Goal: Check status: Check status

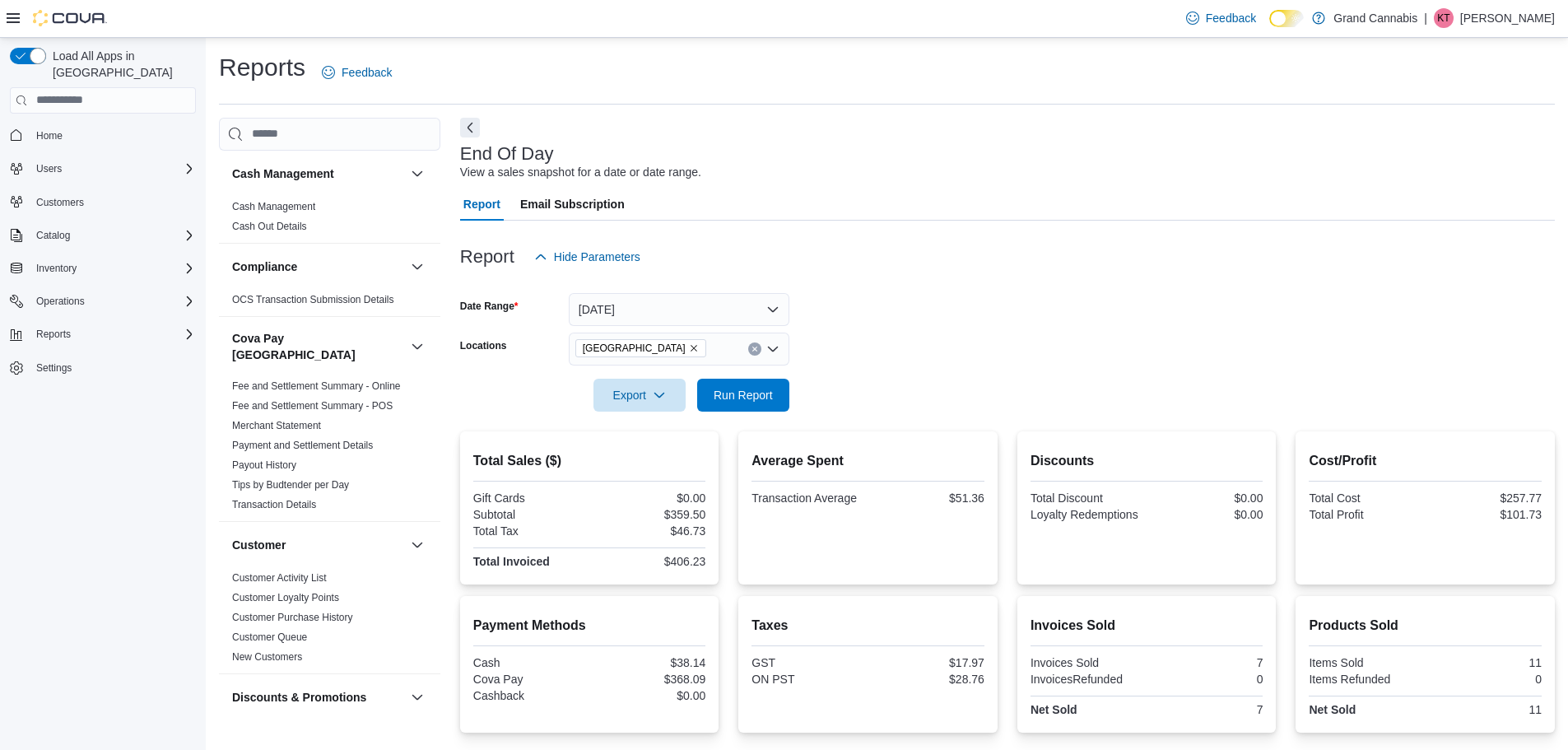
scroll to position [1070, 0]
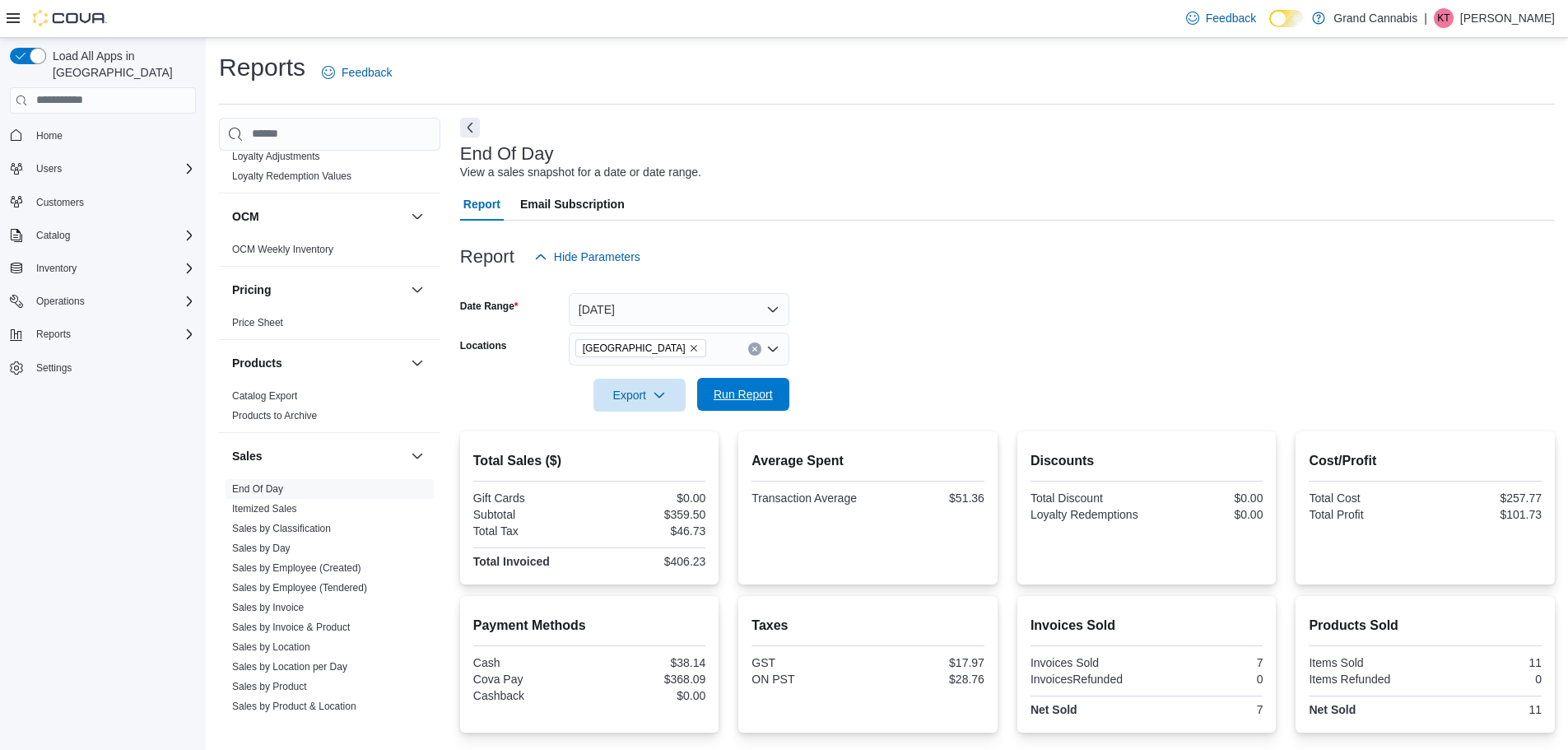
click at [723, 387] on span "Run Report" at bounding box center [743, 395] width 59 height 17
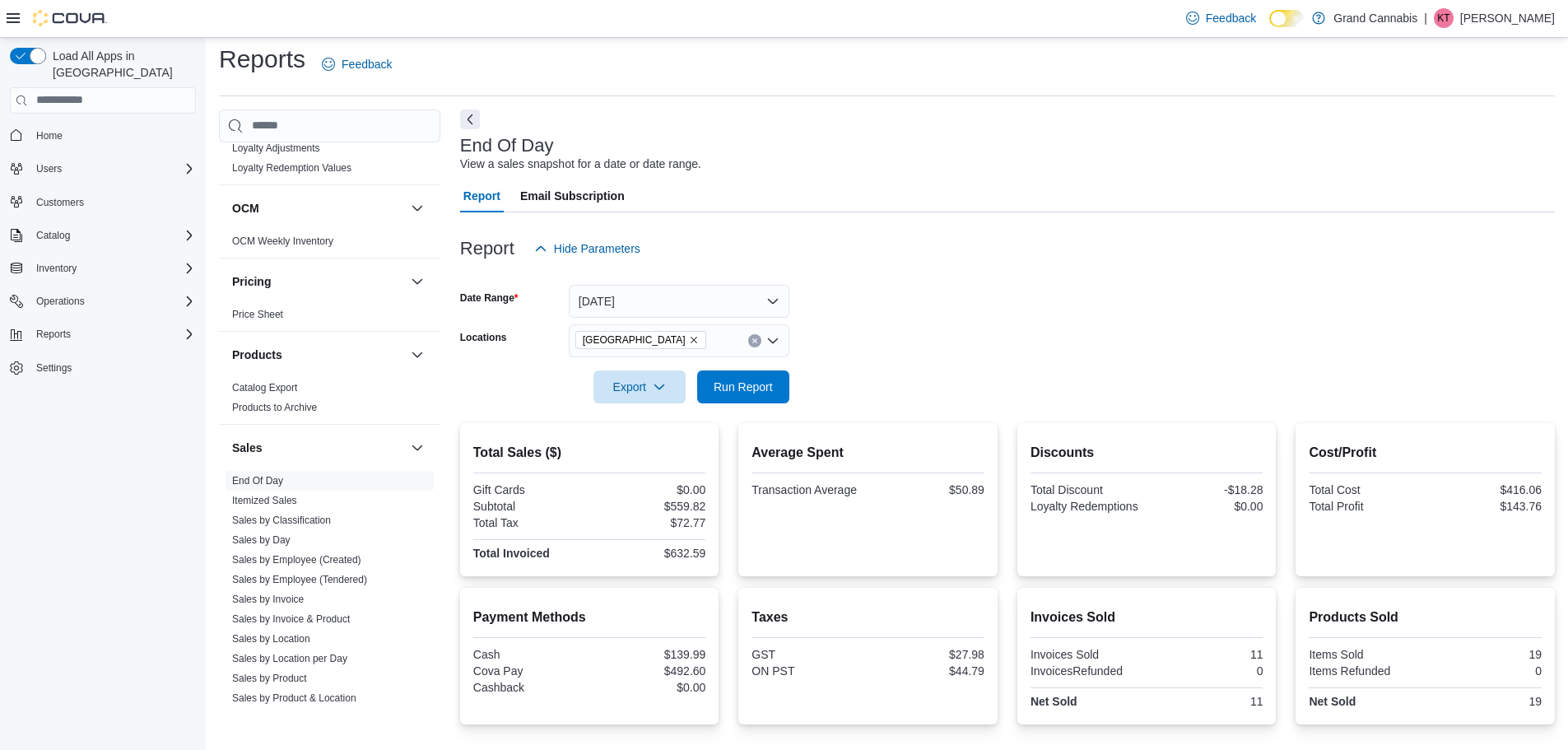
scroll to position [0, 0]
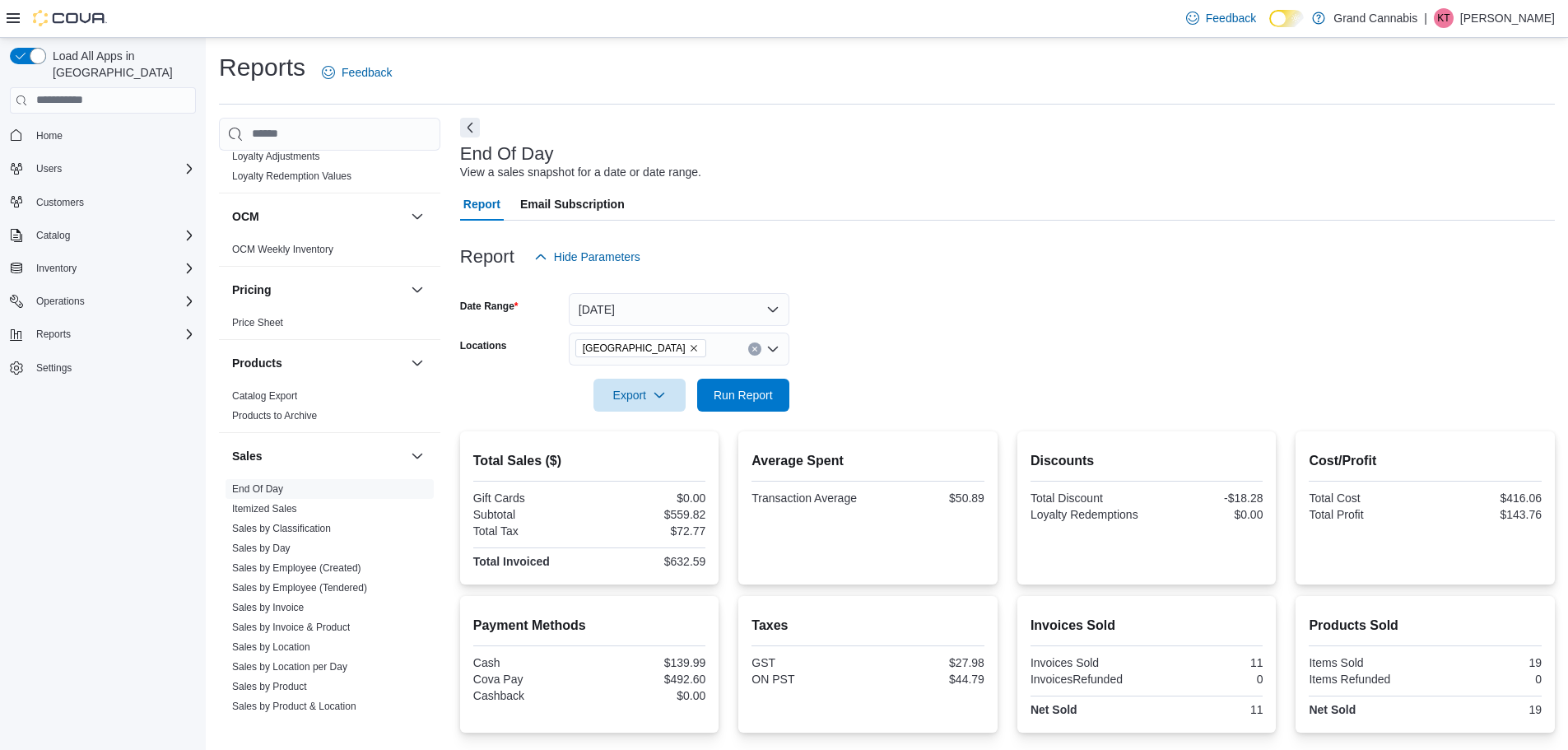
click at [690, 349] on icon "Remove Port Dover from selection in this group" at bounding box center [694, 349] width 7 height 7
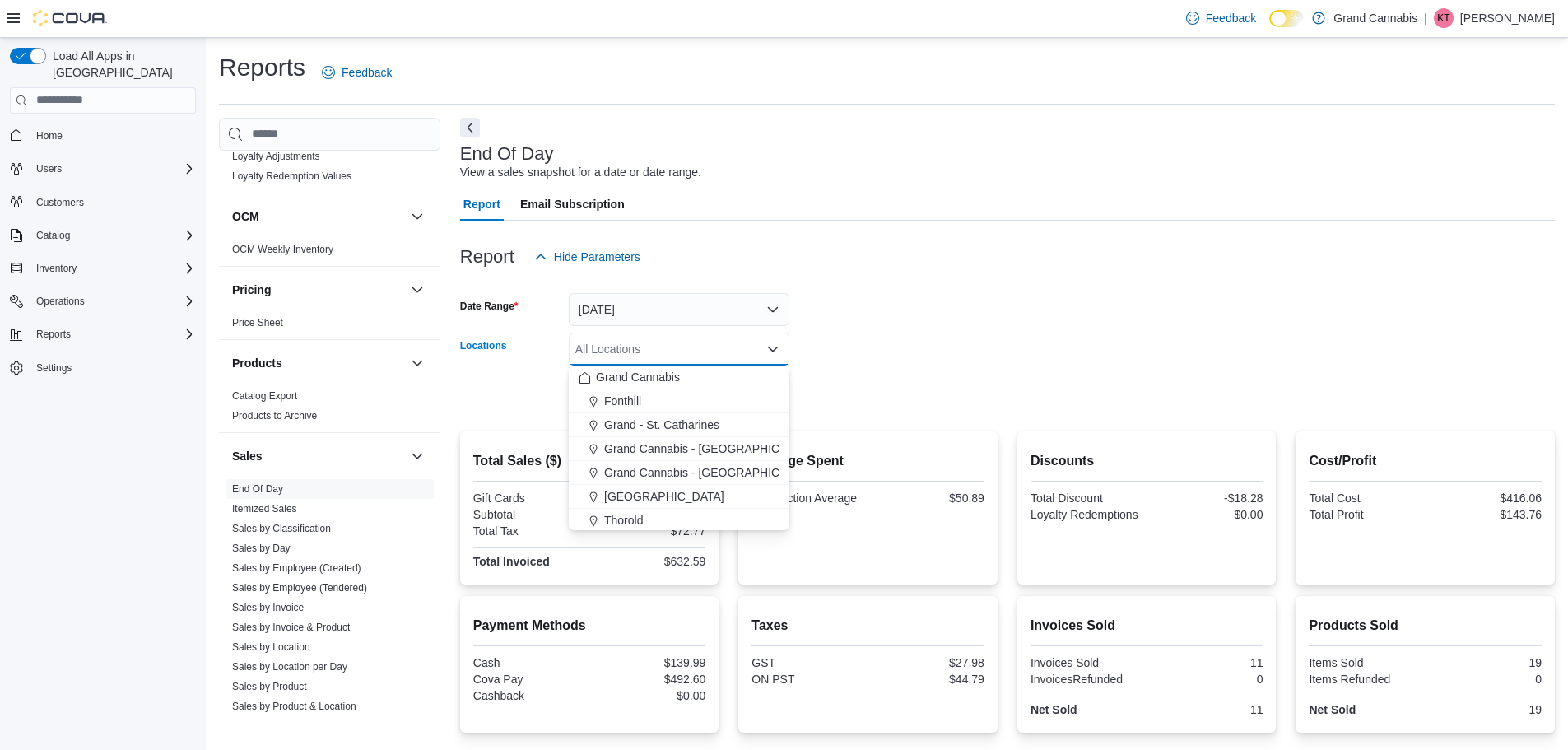
click at [676, 454] on span "Grand Cannabis - [GEOGRAPHIC_DATA]" at bounding box center [710, 449] width 214 height 17
click at [942, 396] on form "Date Range [DATE] Locations [GEOGRAPHIC_DATA] - [GEOGRAPHIC_DATA] Combo box. Se…" at bounding box center [1007, 342] width 1095 height 138
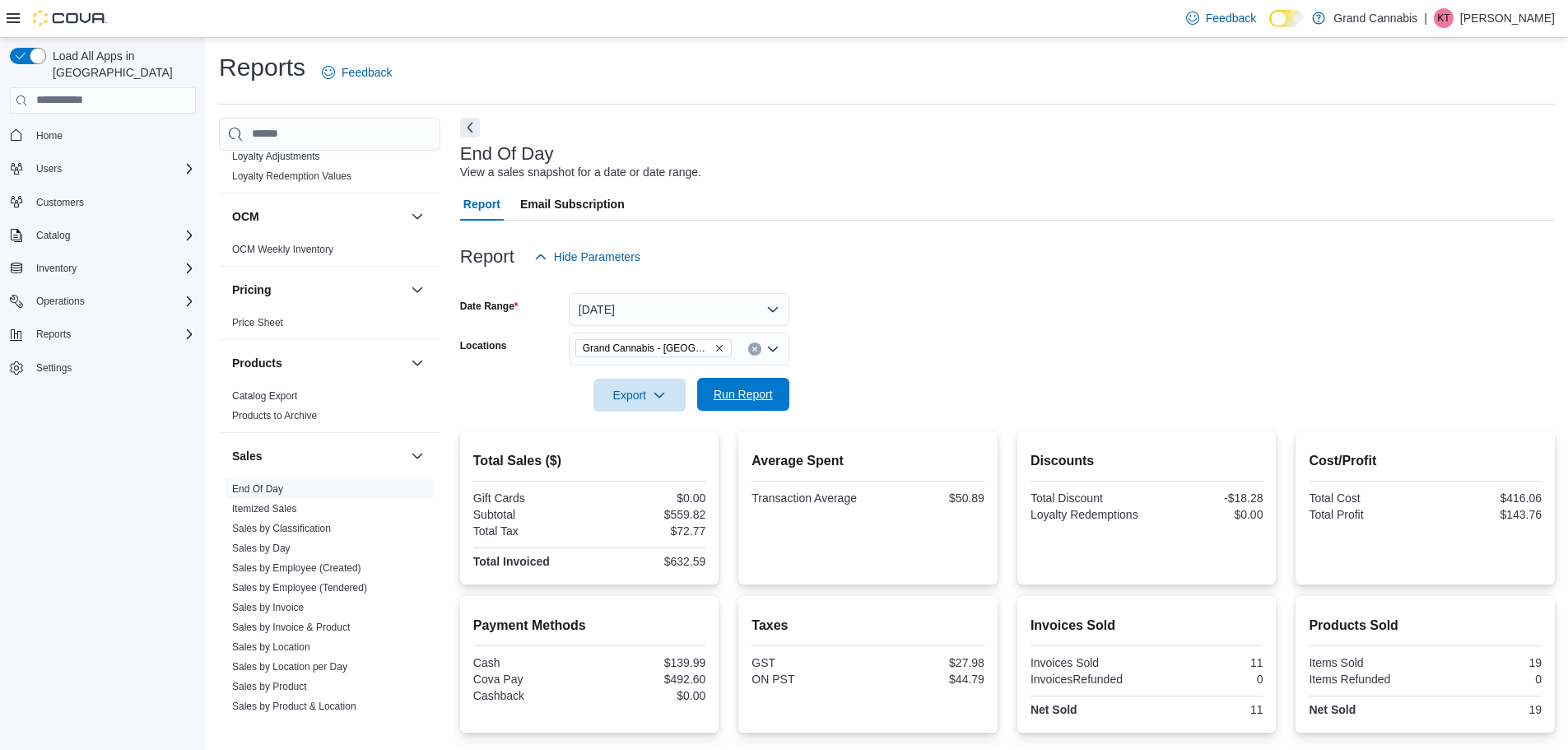
click at [730, 396] on span "Run Report" at bounding box center [743, 395] width 59 height 17
click at [716, 347] on icon "Remove Grand Cannabis - Dunnville from selection in this group" at bounding box center [720, 349] width 7 height 7
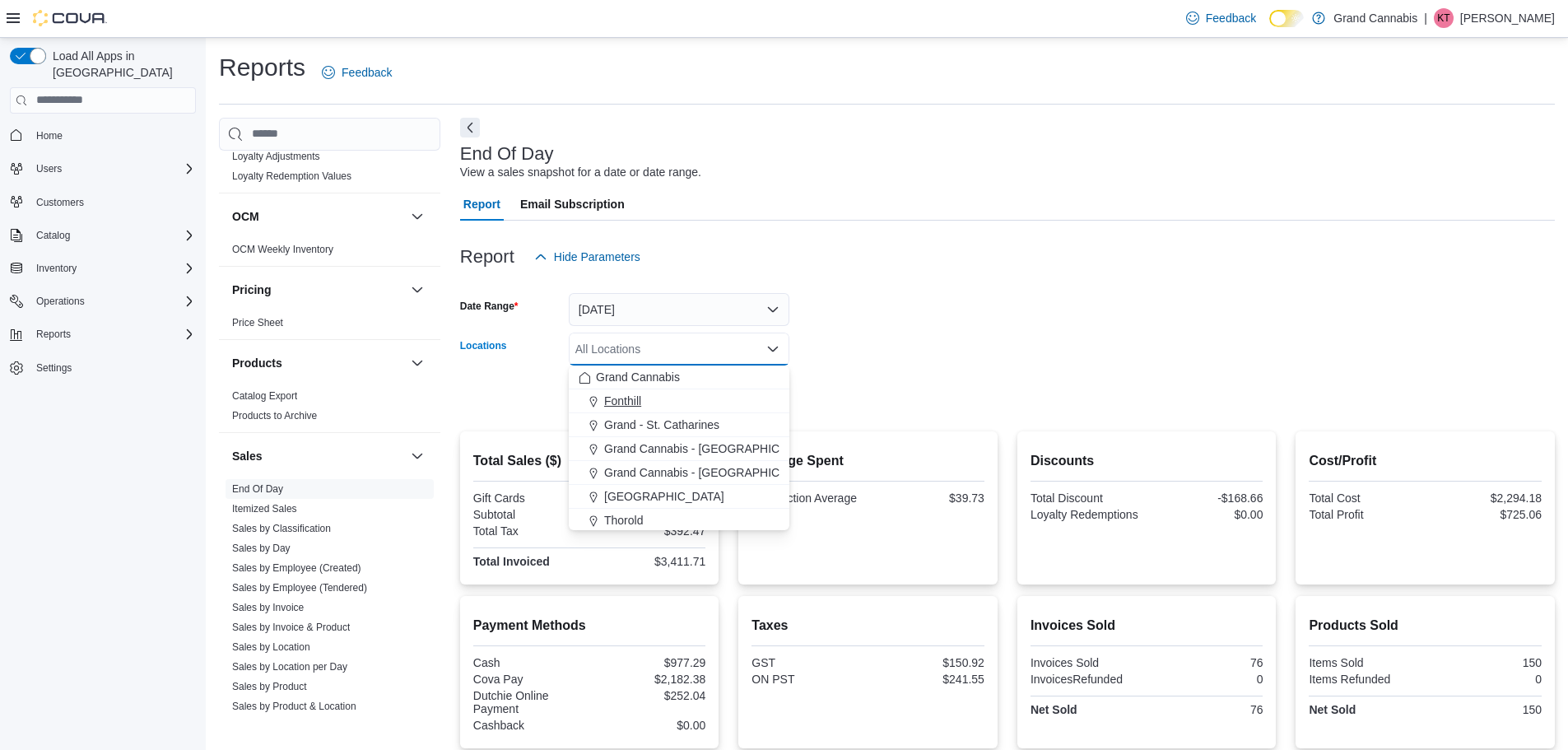
click at [683, 400] on div "Fonthill" at bounding box center [679, 401] width 201 height 17
click at [877, 354] on form "Date Range [DATE] Locations [GEOGRAPHIC_DATA] Combo box. Selected. [GEOGRAPHIC_…" at bounding box center [1007, 342] width 1095 height 138
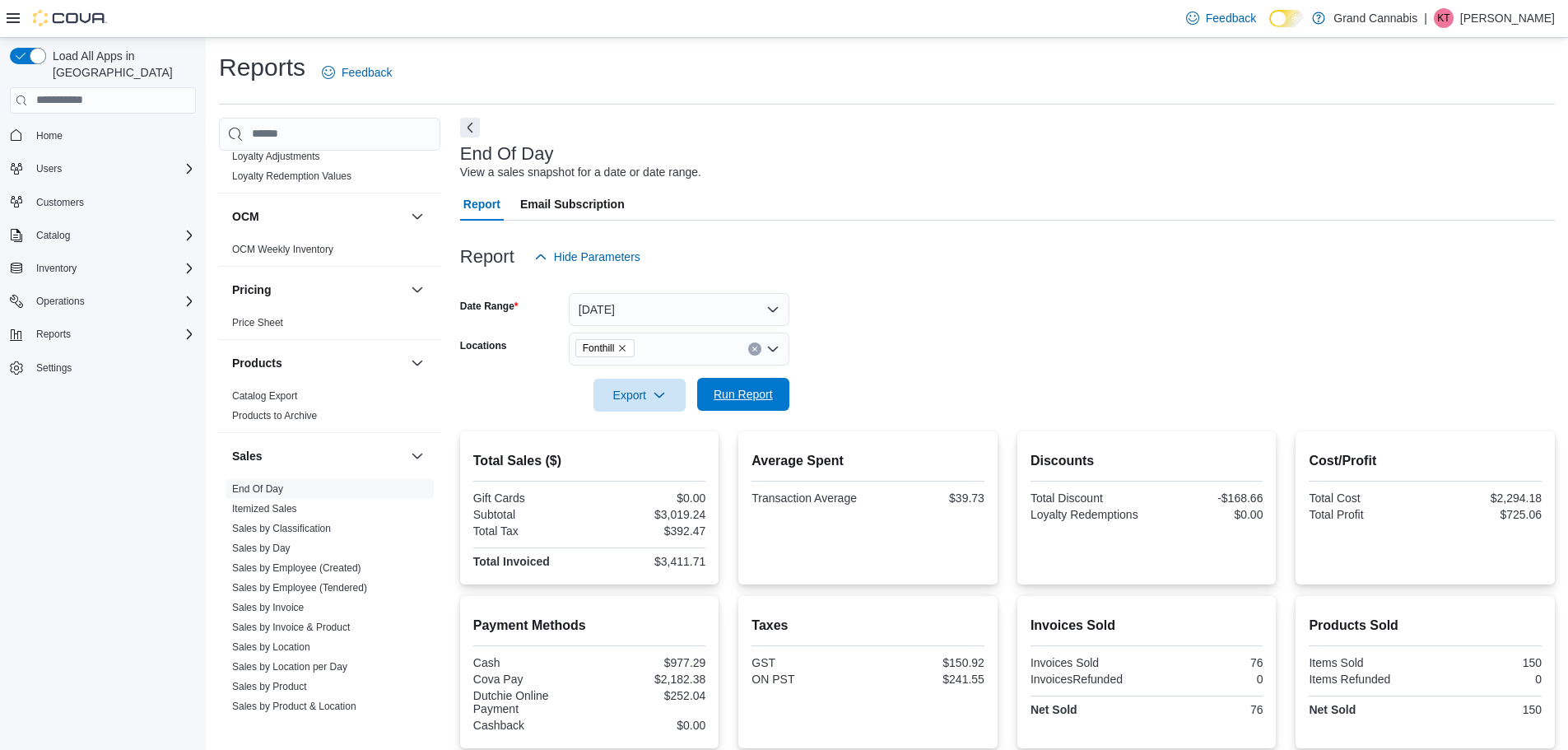
click at [740, 385] on span "Run Report" at bounding box center [743, 394] width 72 height 33
click at [627, 348] on icon "Remove Fonthill from selection in this group" at bounding box center [622, 349] width 10 height 10
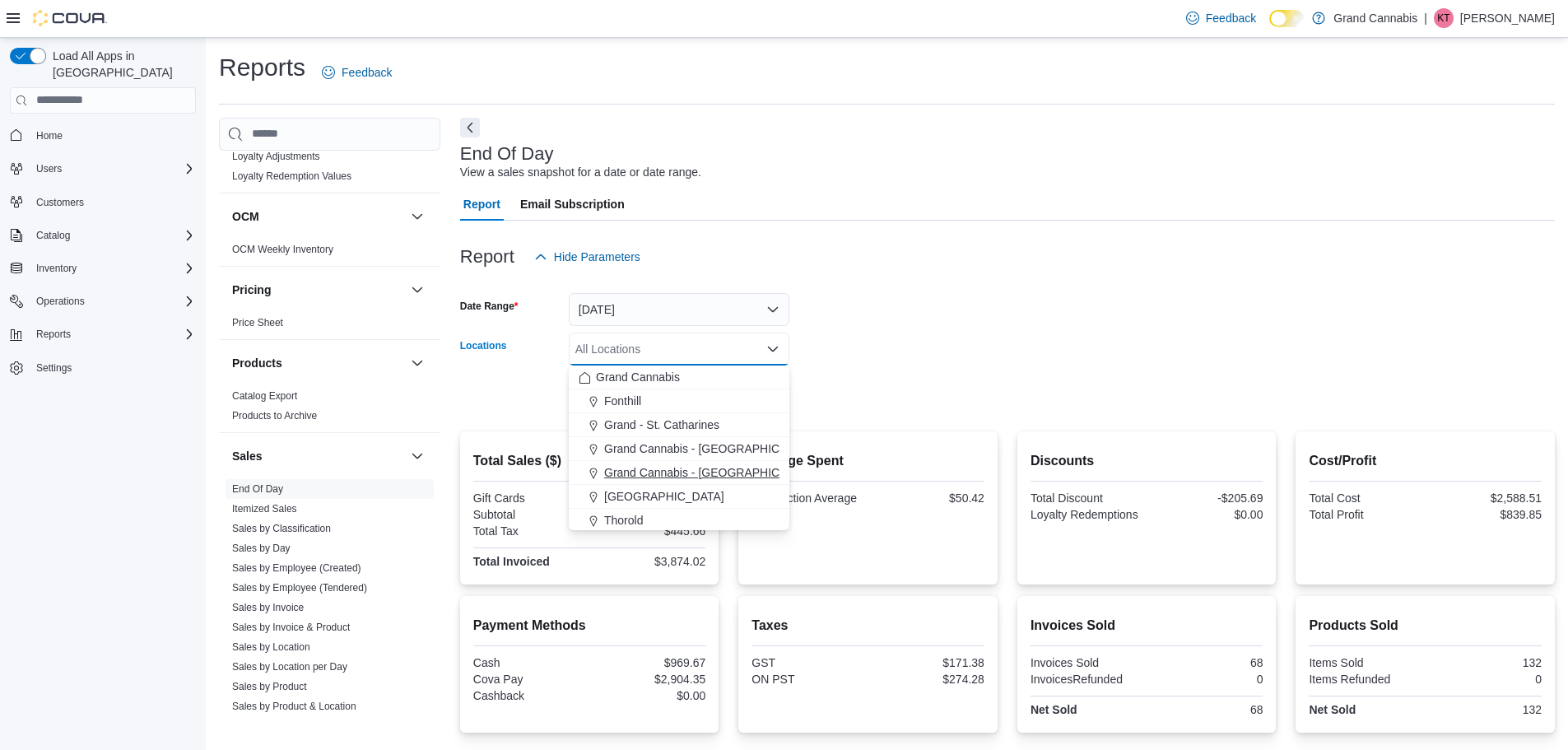
click at [704, 474] on span "Grand Cannabis - [GEOGRAPHIC_DATA]" at bounding box center [710, 473] width 214 height 17
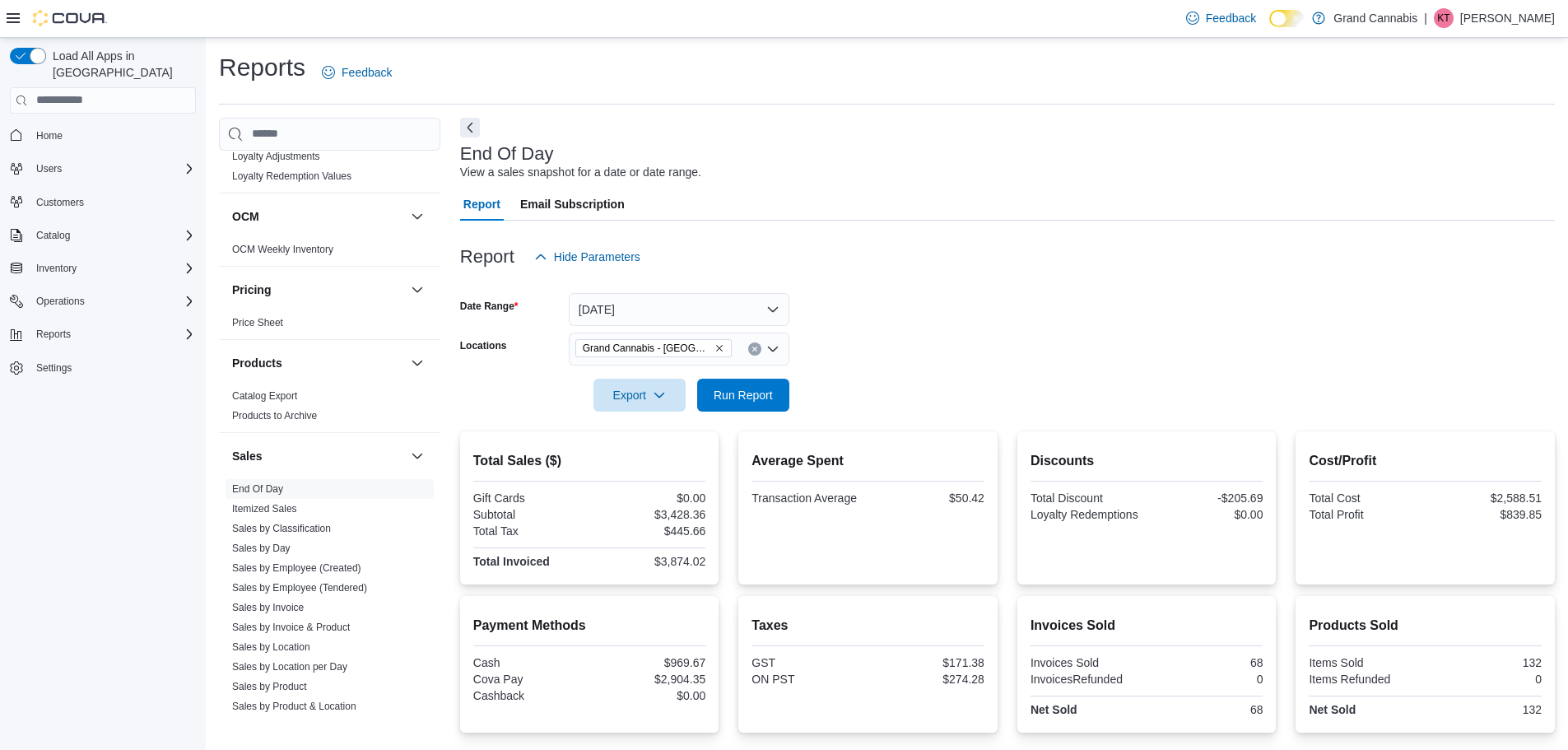
click at [967, 317] on form "Date Range [DATE] Locations [GEOGRAPHIC_DATA] - [GEOGRAPHIC_DATA] Export Run Re…" at bounding box center [1007, 342] width 1095 height 138
click at [763, 399] on span "Run Report" at bounding box center [743, 395] width 59 height 17
click at [721, 348] on icon "Remove Grand Cannabis - Georgetown from selection in this group" at bounding box center [720, 349] width 10 height 10
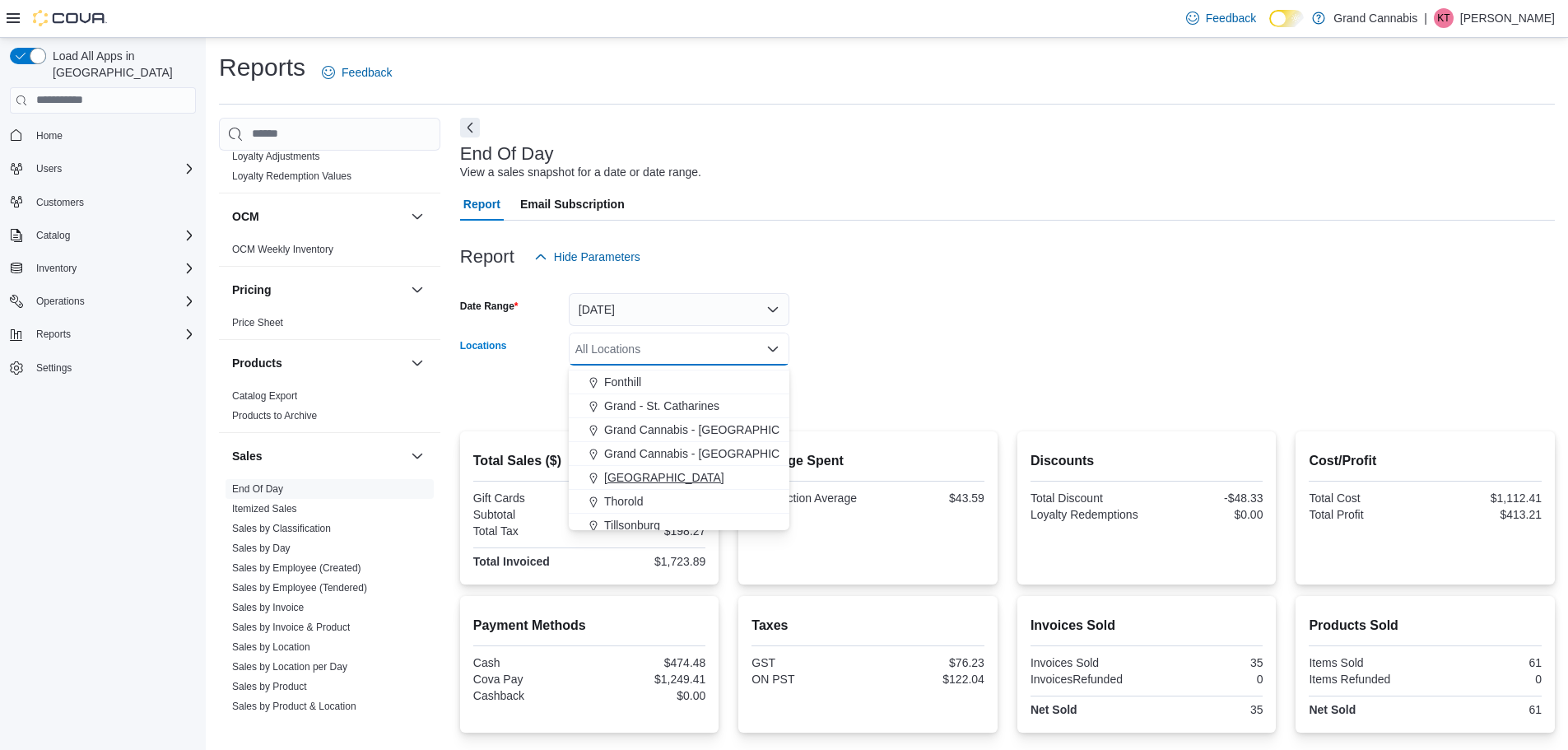
scroll to position [26, 0]
click at [663, 515] on div "Tillsonburg" at bounding box center [679, 518] width 201 height 17
click at [859, 261] on div "Report Hide Parameters" at bounding box center [1007, 256] width 1095 height 33
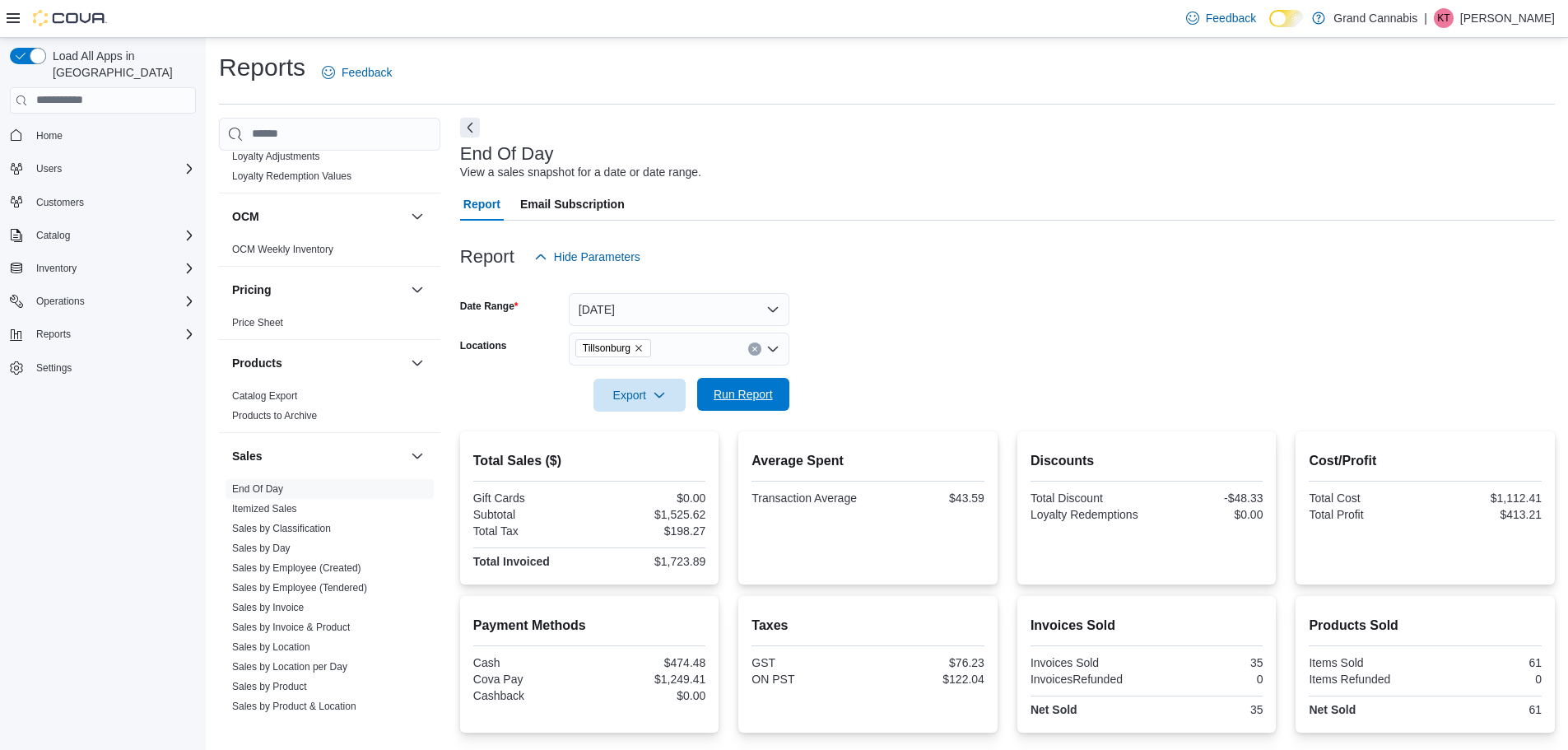
click at [743, 401] on span "Run Report" at bounding box center [743, 395] width 59 height 17
click at [640, 344] on icon "Remove Tillsonburg from selection in this group" at bounding box center [639, 349] width 10 height 10
click at [728, 279] on div at bounding box center [1007, 283] width 1095 height 20
